Goal: Information Seeking & Learning: Learn about a topic

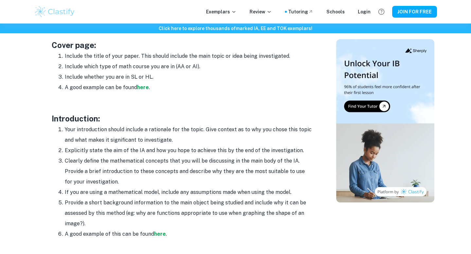
scroll to position [351, 0]
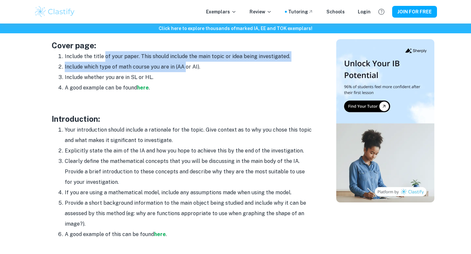
drag, startPoint x: 104, startPoint y: 56, endPoint x: 185, endPoint y: 69, distance: 81.6
click at [185, 69] on ol "Include the title of your paper. This should include the main topic or idea bei…" at bounding box center [183, 72] width 262 height 42
click at [185, 69] on li "Include which type of math course you are in (AA or AI)." at bounding box center [189, 67] width 248 height 10
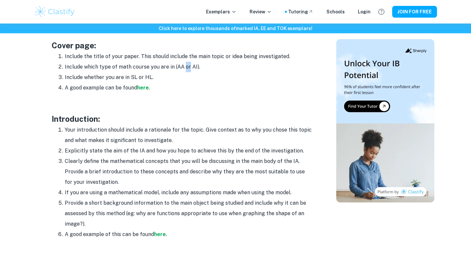
click at [185, 69] on li "Include which type of math course you are in (AA or AI)." at bounding box center [189, 67] width 248 height 10
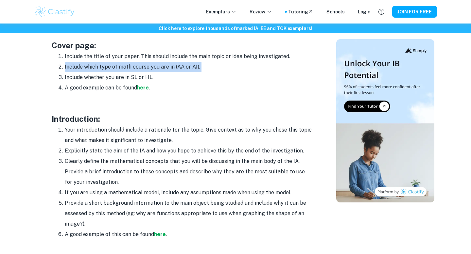
click at [185, 69] on li "Include which type of math course you are in (AA or AI)." at bounding box center [189, 67] width 248 height 10
click at [147, 71] on li "Include which type of math course you are in (AA or AI)." at bounding box center [189, 67] width 248 height 10
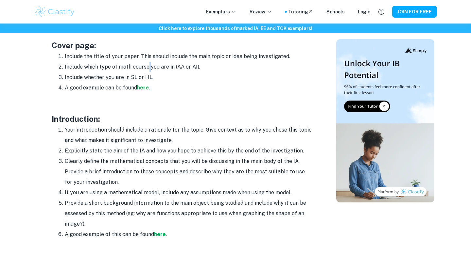
click at [147, 71] on li "Include which type of math course you are in (AA or AI)." at bounding box center [189, 67] width 248 height 10
click at [147, 79] on li "Include whether you are in SL or HL." at bounding box center [189, 77] width 248 height 10
click at [111, 81] on li "Include whether you are in SL or HL." at bounding box center [189, 77] width 248 height 10
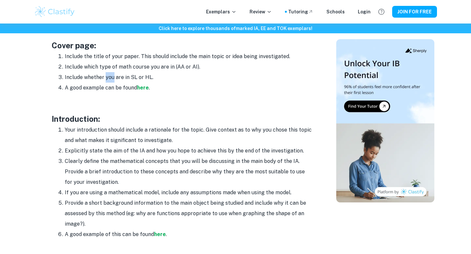
click at [111, 81] on li "Include whether you are in SL or HL." at bounding box center [189, 77] width 248 height 10
click at [111, 85] on li "A good example can be found here ." at bounding box center [189, 88] width 248 height 10
click at [111, 88] on li "A good example can be found here ." at bounding box center [189, 88] width 248 height 10
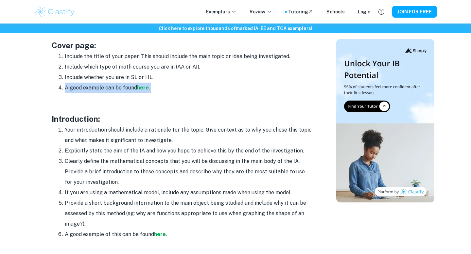
click at [97, 88] on li "A good example can be found here ." at bounding box center [189, 88] width 248 height 10
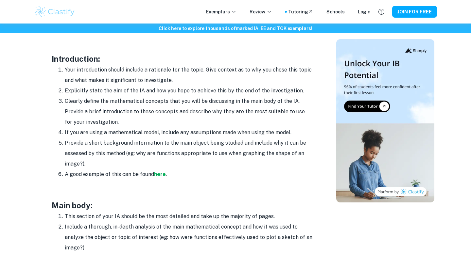
scroll to position [414, 0]
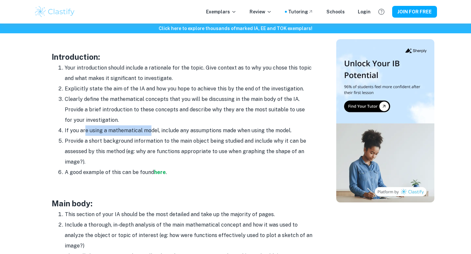
drag, startPoint x: 84, startPoint y: 129, endPoint x: 148, endPoint y: 134, distance: 64.0
click at [148, 134] on li "If you are using a mathematical model, include any assumptions made when using …" at bounding box center [189, 131] width 248 height 10
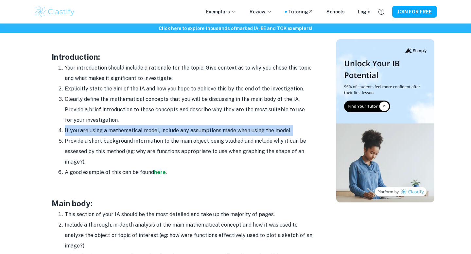
click at [148, 134] on li "If you are using a mathematical model, include any assumptions made when using …" at bounding box center [189, 131] width 248 height 10
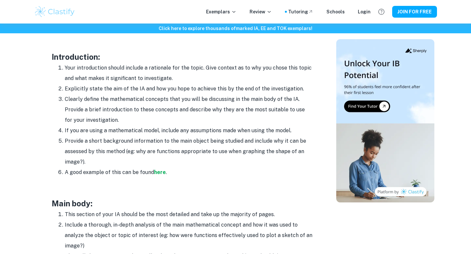
click at [130, 129] on li "If you are using a mathematical model, include any assumptions made when using …" at bounding box center [189, 131] width 248 height 10
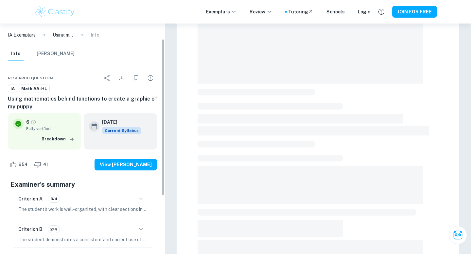
scroll to position [98, 0]
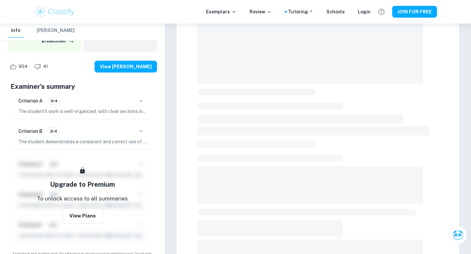
click at [98, 110] on p "The student's work is well-organized, with clear sections including introductio…" at bounding box center [82, 111] width 128 height 7
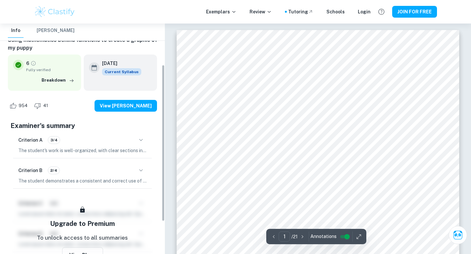
scroll to position [64, 0]
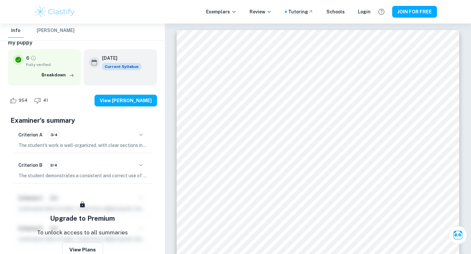
click at [143, 165] on icon "button" at bounding box center [141, 166] width 8 height 8
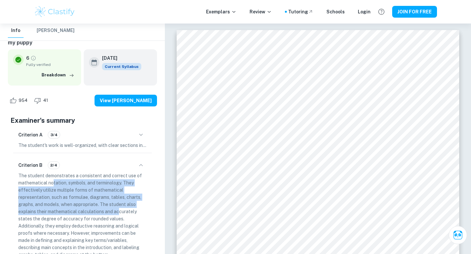
drag, startPoint x: 55, startPoint y: 185, endPoint x: 120, endPoint y: 209, distance: 69.3
click at [120, 209] on p "The student demonstrates a consistent and correct use of mathematical notation,…" at bounding box center [82, 215] width 128 height 86
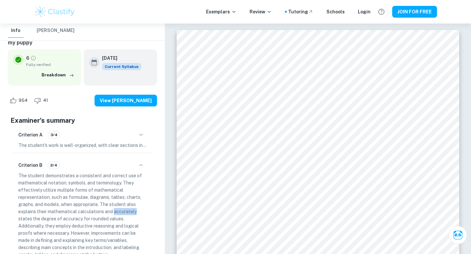
click at [120, 209] on p "The student demonstrates a consistent and correct use of mathematical notation,…" at bounding box center [82, 215] width 128 height 86
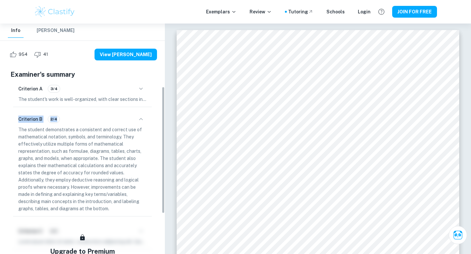
scroll to position [120, 0]
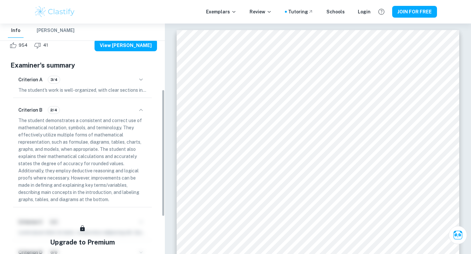
click at [120, 181] on p "The student demonstrates a consistent and correct use of mathematical notation,…" at bounding box center [82, 160] width 128 height 86
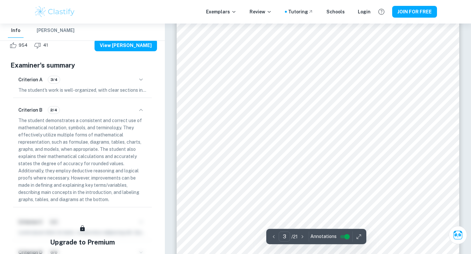
type input "4"
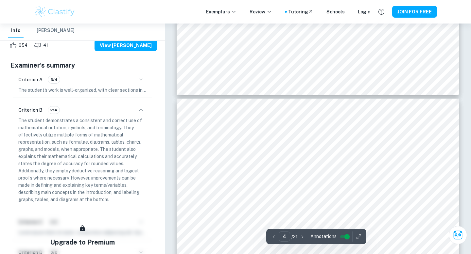
scroll to position [1231, 0]
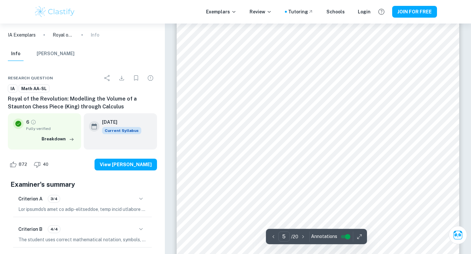
scroll to position [1722, 0]
type input "12"
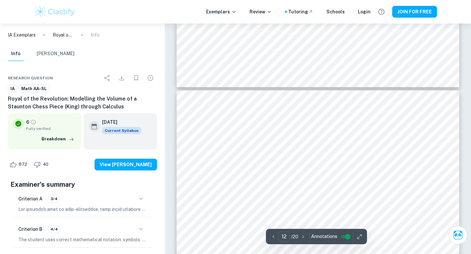
scroll to position [4188, 0]
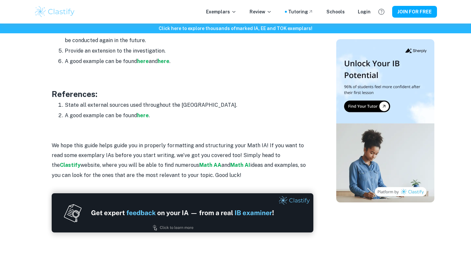
scroll to position [865, 0]
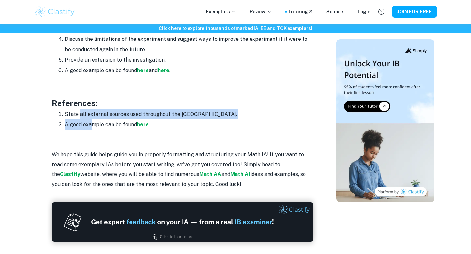
drag, startPoint x: 80, startPoint y: 113, endPoint x: 91, endPoint y: 123, distance: 15.0
click at [91, 123] on ol "State all external sources used throughout the [GEOGRAPHIC_DATA]. A good exampl…" at bounding box center [183, 119] width 262 height 21
click at [91, 123] on li "A good example can be found here ." at bounding box center [189, 125] width 248 height 10
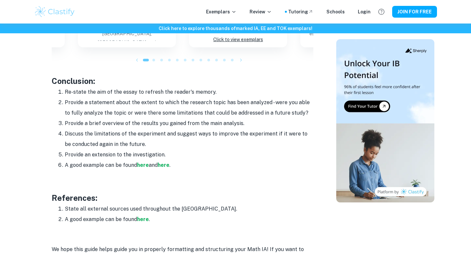
scroll to position [769, 0]
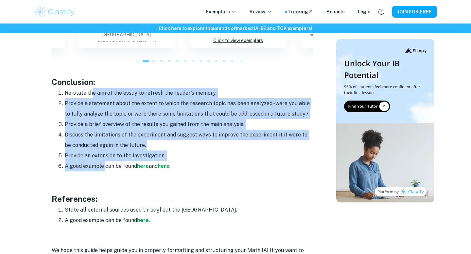
drag, startPoint x: 91, startPoint y: 96, endPoint x: 104, endPoint y: 161, distance: 65.7
click at [104, 161] on ol "Re-state the aim of the essay to refresh the reader's memory. Provide a stateme…" at bounding box center [183, 130] width 262 height 84
click at [104, 161] on li "A good example can be found here and here ." at bounding box center [189, 166] width 248 height 10
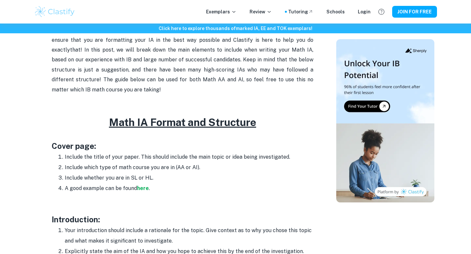
scroll to position [244, 0]
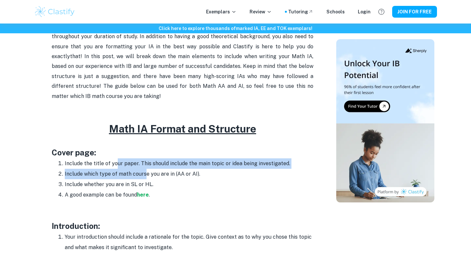
drag, startPoint x: 116, startPoint y: 167, endPoint x: 145, endPoint y: 175, distance: 29.7
click at [145, 175] on ol "Include the title of your paper. This should include the main topic or idea bei…" at bounding box center [183, 180] width 262 height 42
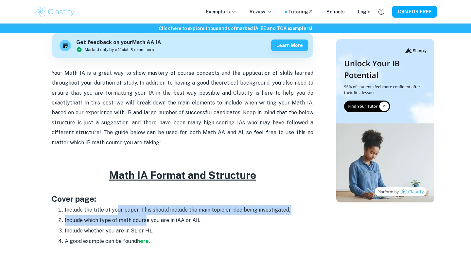
scroll to position [39, 0]
